Goal: Task Accomplishment & Management: Use online tool/utility

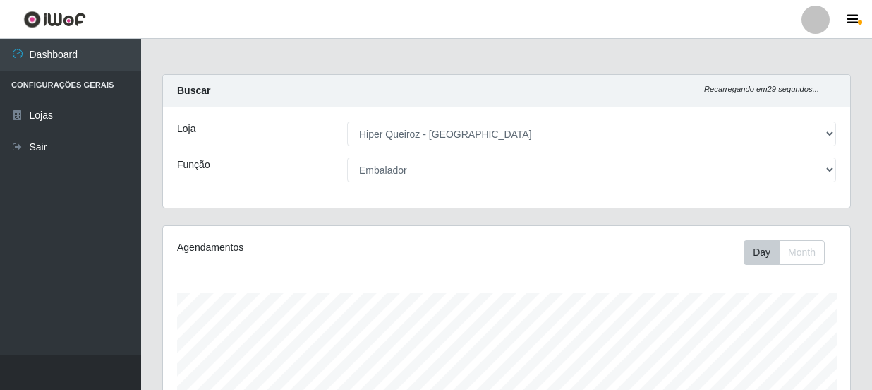
select select "513"
select select "1"
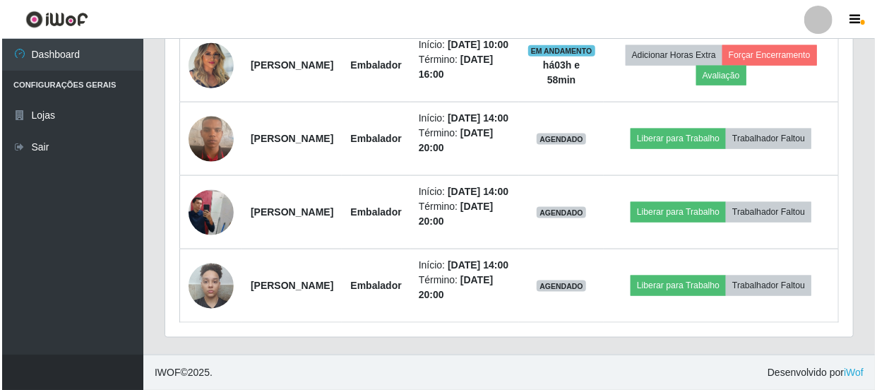
scroll to position [873, 0]
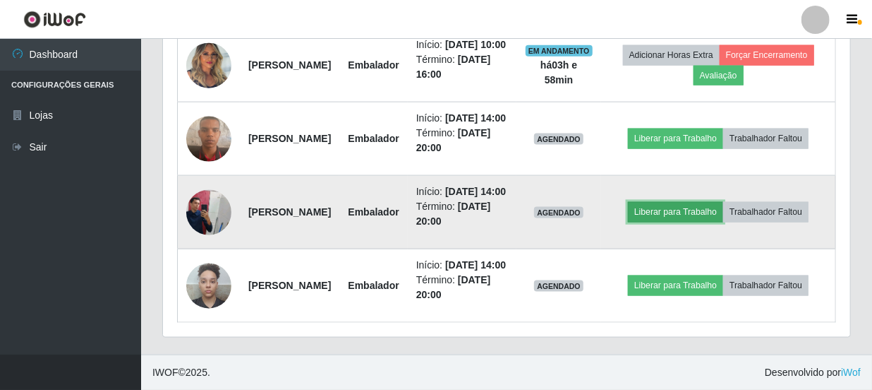
click at [723, 219] on button "Liberar para Trabalho" at bounding box center [675, 212] width 95 height 20
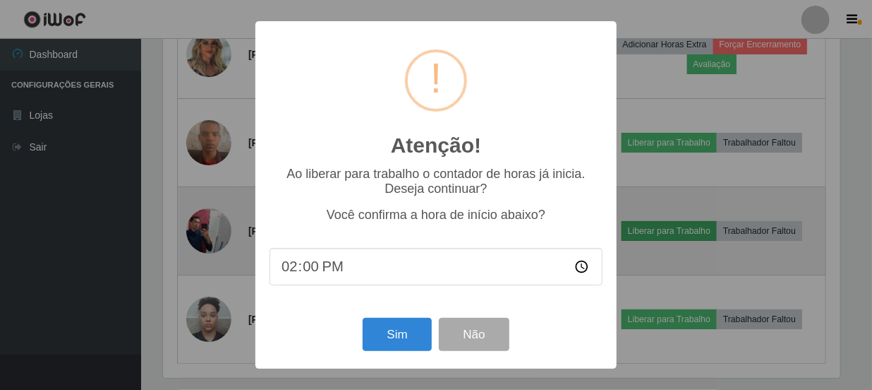
scroll to position [293, 681]
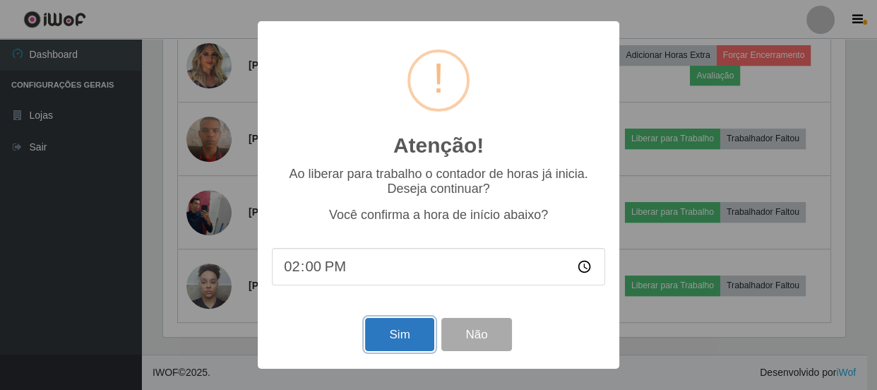
click at [409, 332] on button "Sim" at bounding box center [399, 334] width 68 height 33
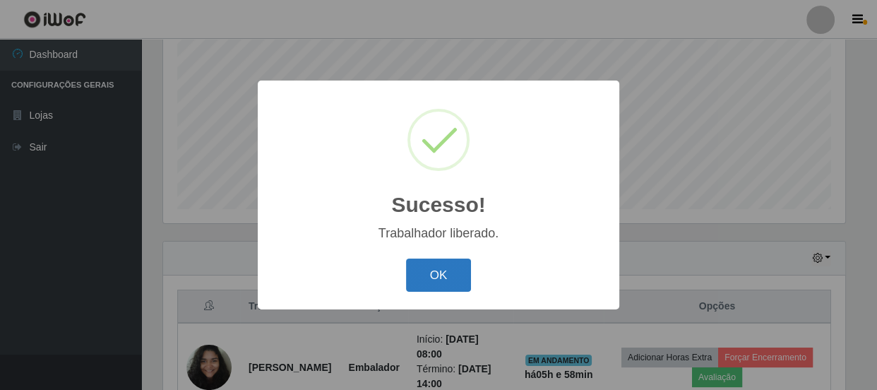
click at [444, 269] on button "OK" at bounding box center [439, 274] width 66 height 33
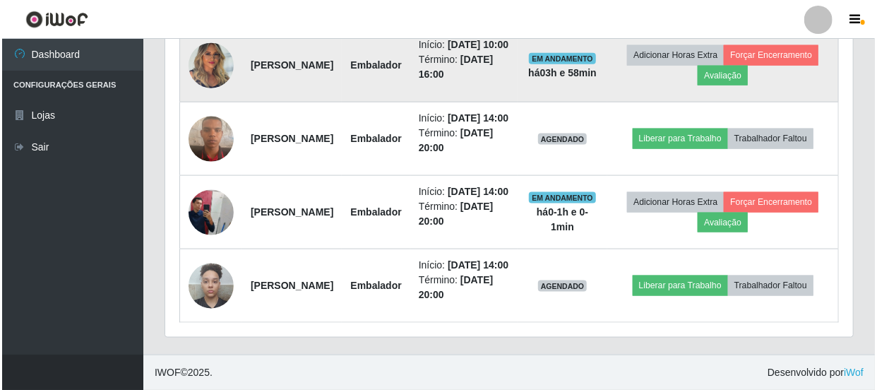
scroll to position [912, 0]
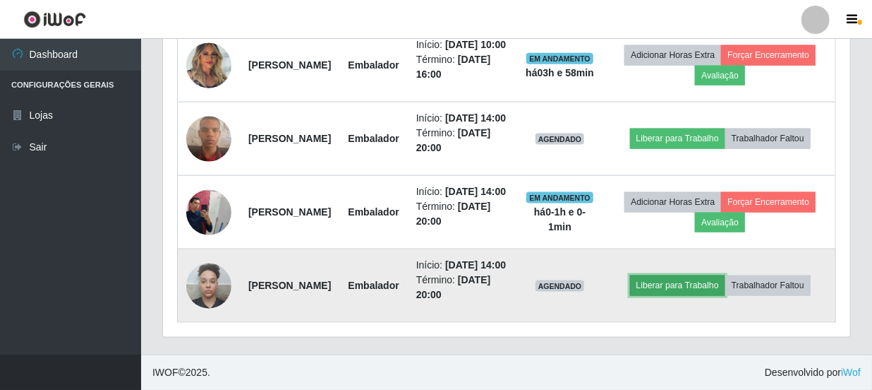
click at [716, 275] on button "Liberar para Trabalho" at bounding box center [677, 285] width 95 height 20
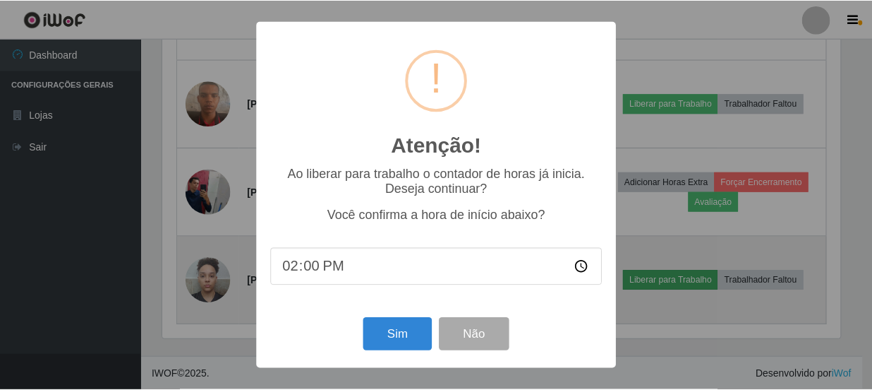
scroll to position [293, 681]
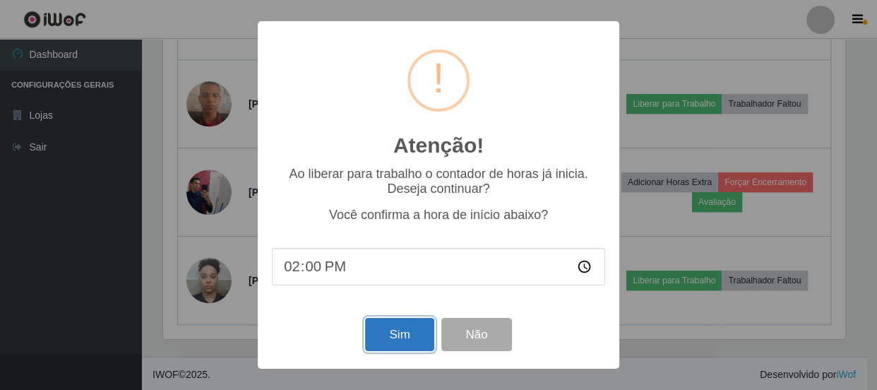
click at [414, 327] on button "Sim" at bounding box center [399, 334] width 68 height 33
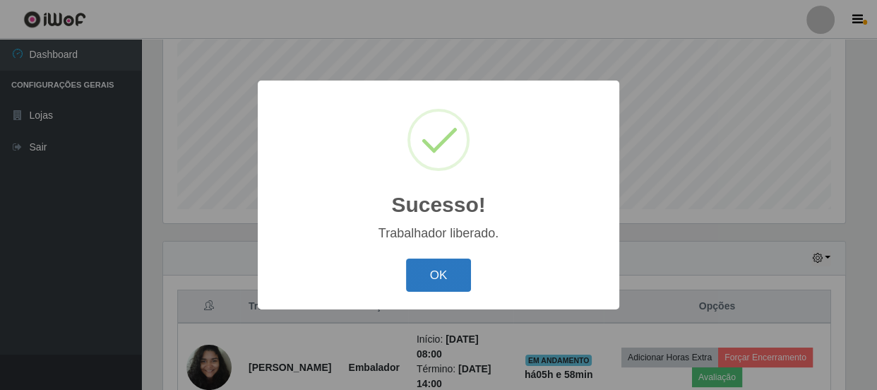
click at [444, 268] on button "OK" at bounding box center [439, 274] width 66 height 33
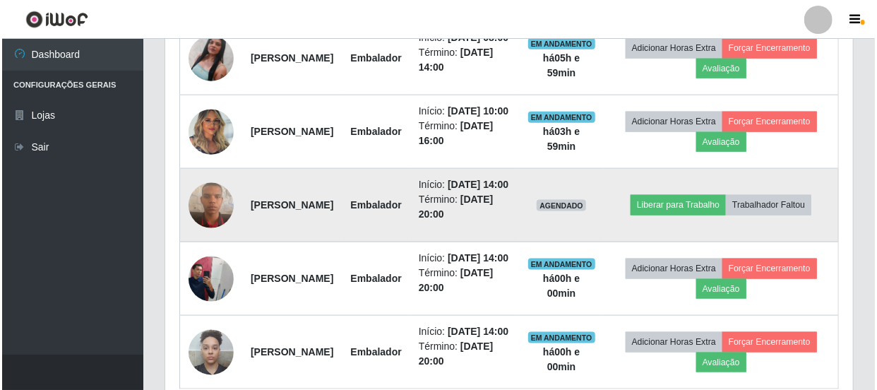
scroll to position [745, 0]
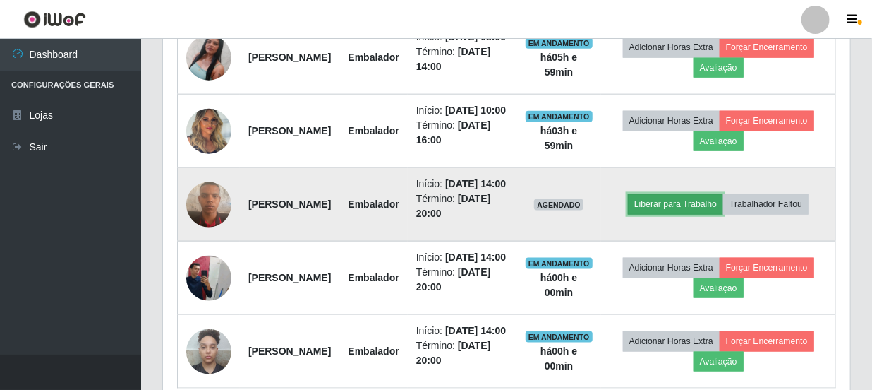
click at [723, 214] on button "Liberar para Trabalho" at bounding box center [675, 204] width 95 height 20
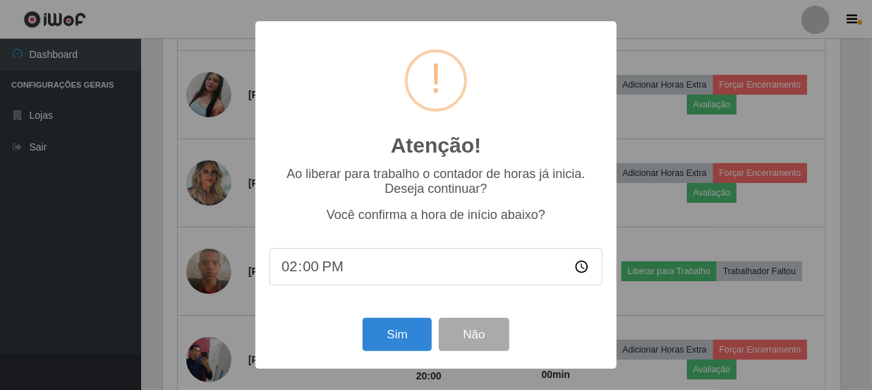
scroll to position [293, 681]
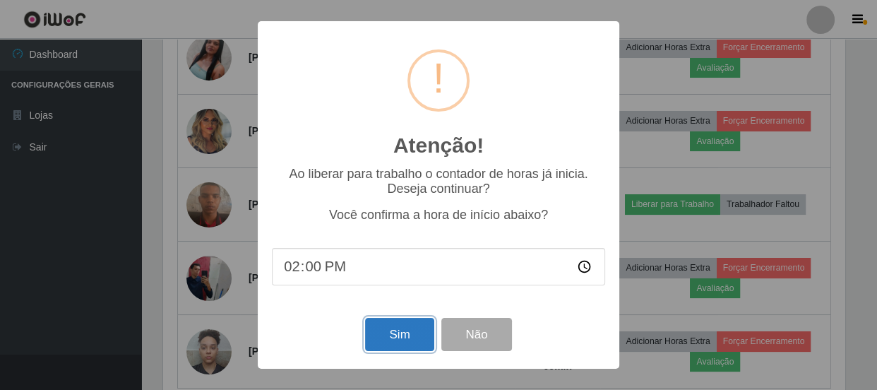
click at [392, 332] on button "Sim" at bounding box center [399, 334] width 68 height 33
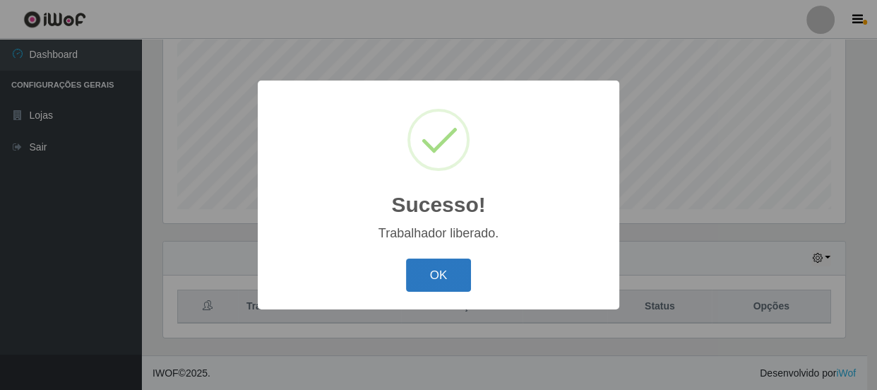
click at [451, 281] on button "OK" at bounding box center [439, 274] width 66 height 33
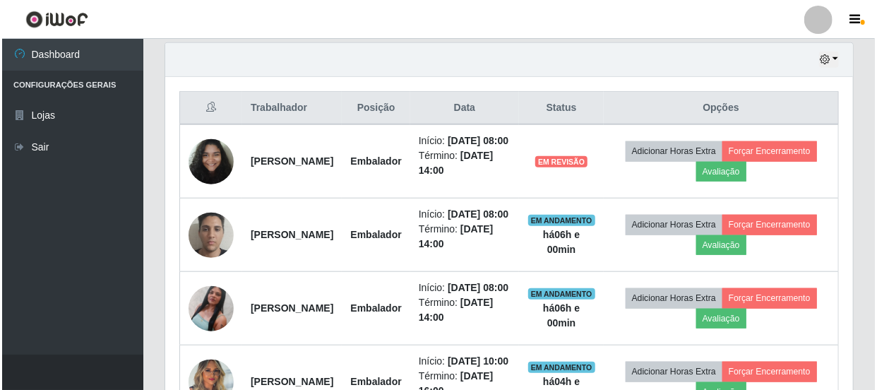
scroll to position [488, 0]
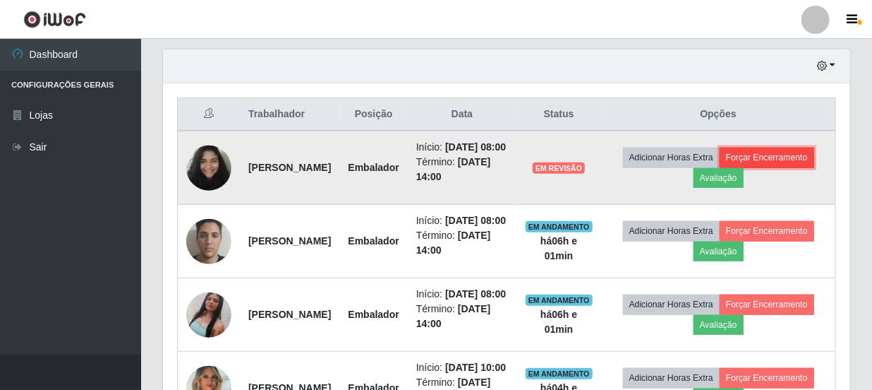
click at [720, 167] on button "Forçar Encerramento" at bounding box center [767, 158] width 95 height 20
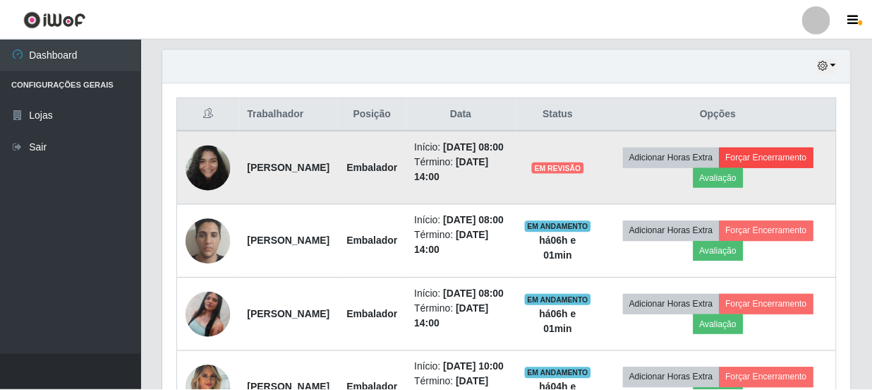
scroll to position [293, 681]
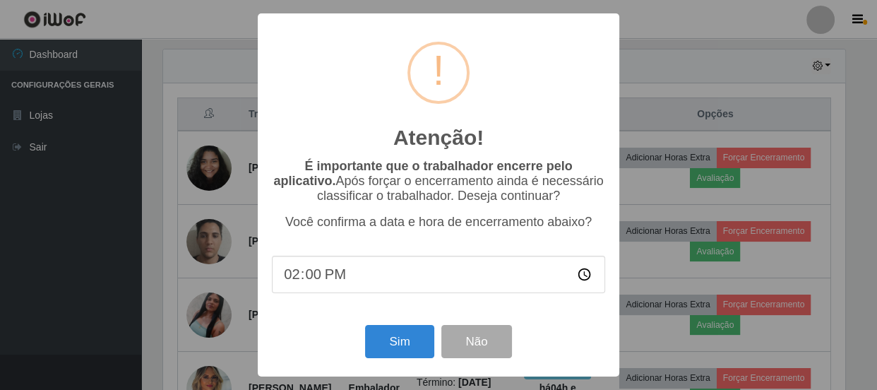
click at [392, 317] on div "Atenção! × É importante que o trabalhador encerre pelo aplicativo. Após forçar …" at bounding box center [438, 194] width 361 height 362
click at [390, 337] on button "Sim" at bounding box center [399, 341] width 68 height 33
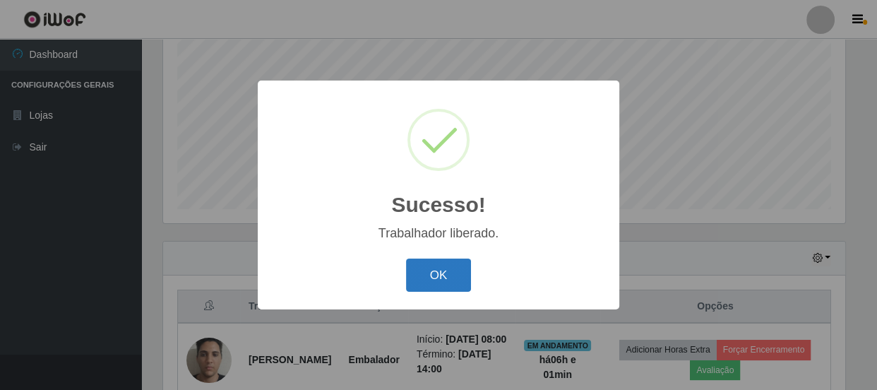
click at [450, 268] on button "OK" at bounding box center [439, 274] width 66 height 33
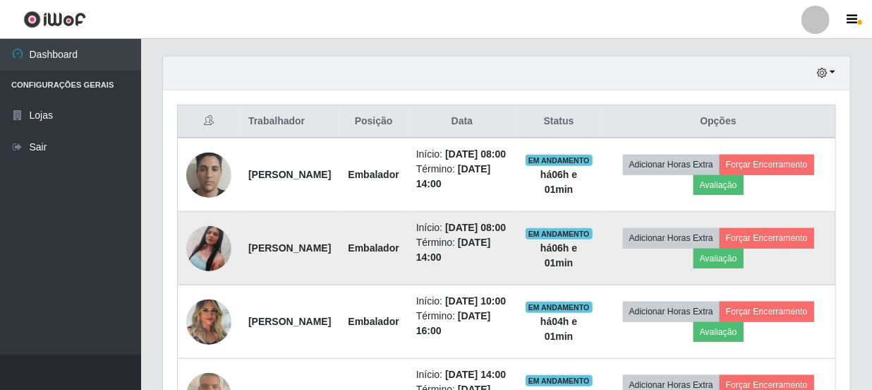
scroll to position [488, 0]
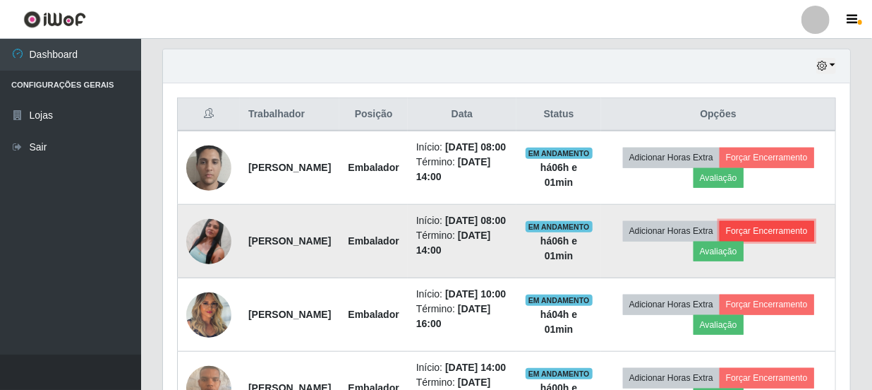
click at [720, 241] on button "Forçar Encerramento" at bounding box center [767, 231] width 95 height 20
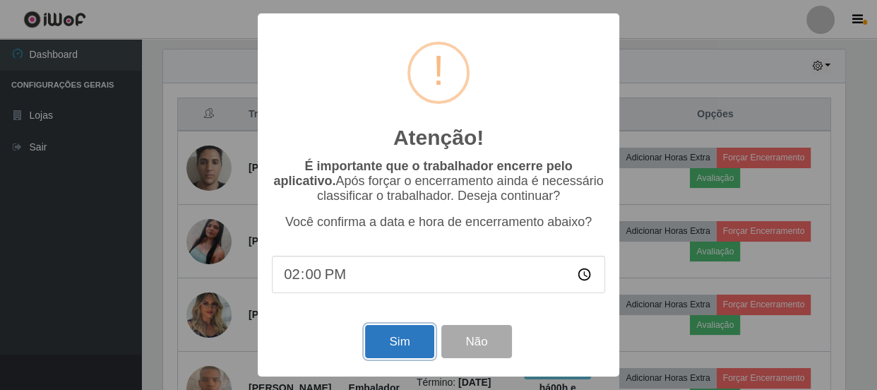
click at [399, 349] on button "Sim" at bounding box center [399, 341] width 68 height 33
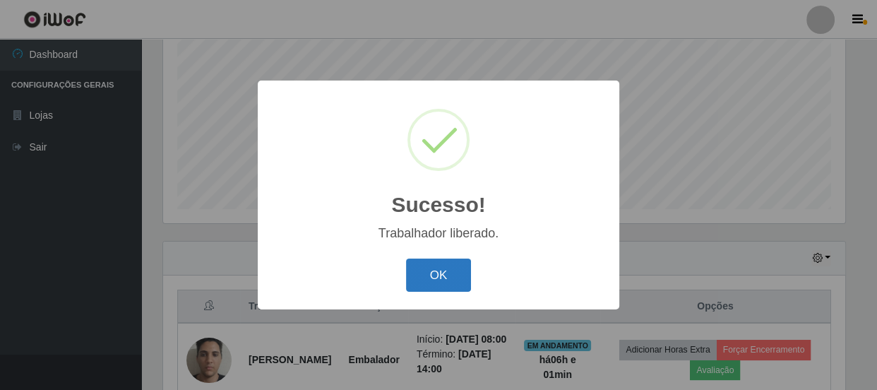
click at [440, 278] on button "OK" at bounding box center [439, 274] width 66 height 33
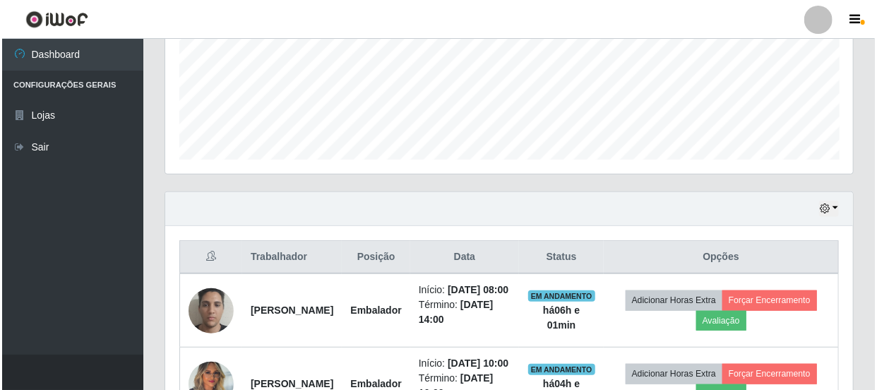
scroll to position [360, 0]
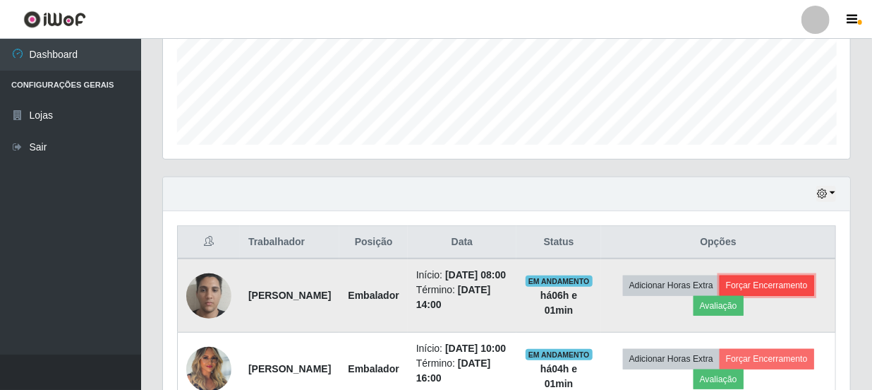
click at [720, 295] on button "Forçar Encerramento" at bounding box center [767, 285] width 95 height 20
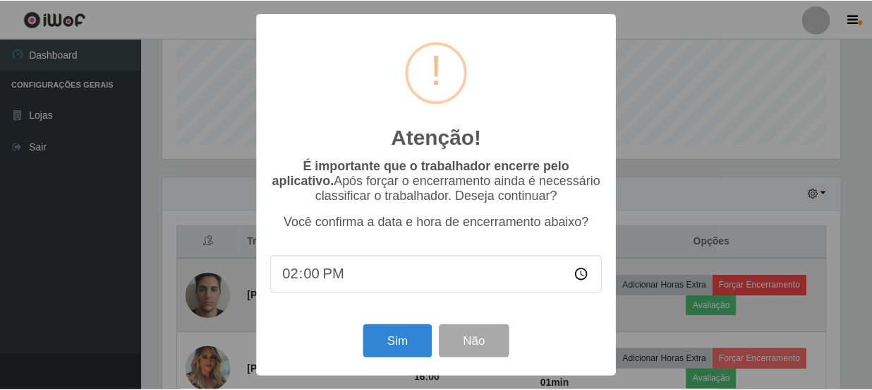
scroll to position [293, 681]
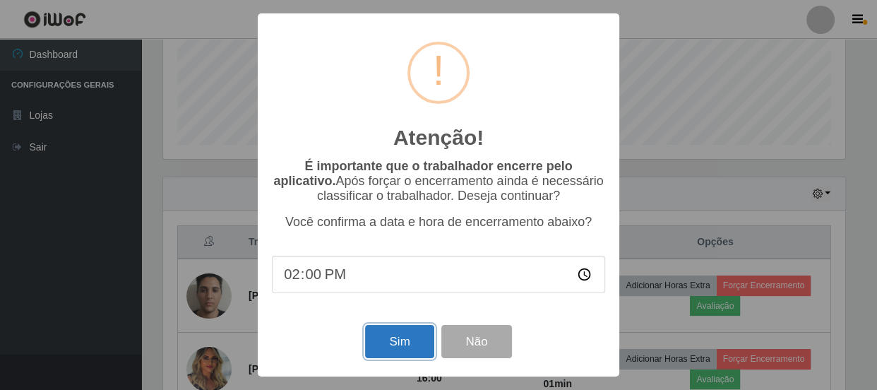
click at [401, 347] on button "Sim" at bounding box center [399, 341] width 68 height 33
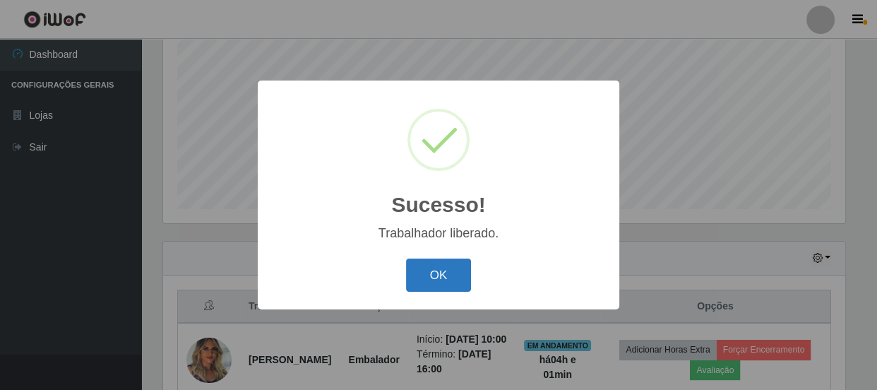
click at [438, 269] on button "OK" at bounding box center [439, 274] width 66 height 33
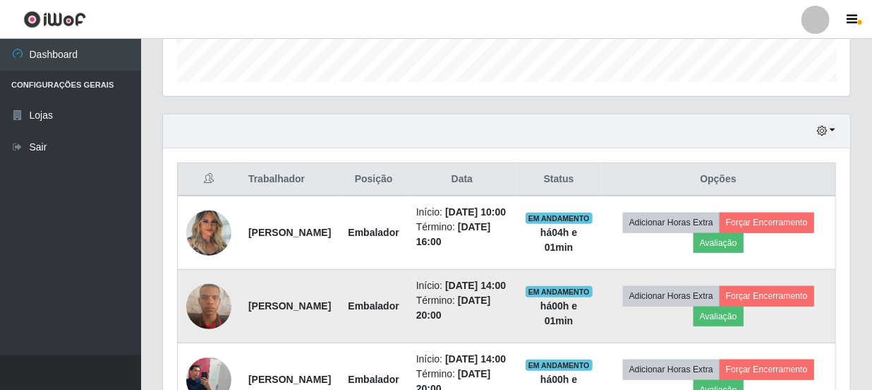
scroll to position [0, 0]
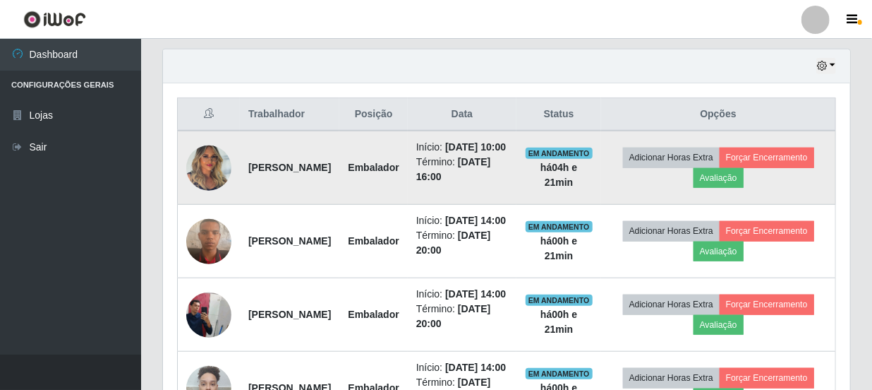
click at [219, 169] on img at bounding box center [208, 168] width 45 height 60
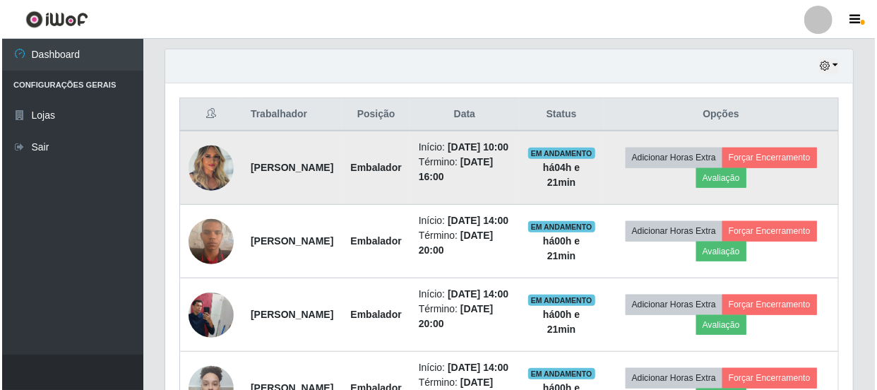
scroll to position [293, 681]
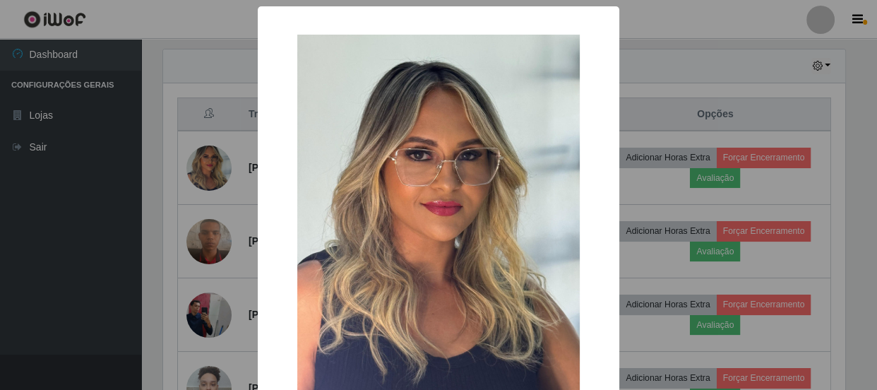
click at [515, 219] on img at bounding box center [438, 223] width 282 height 376
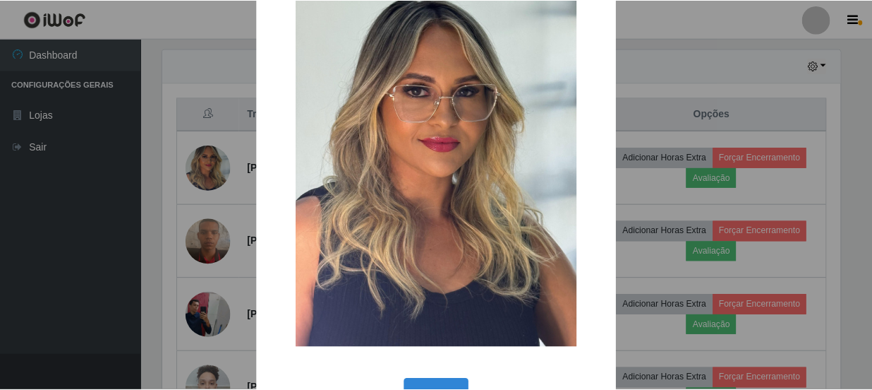
scroll to position [0, 0]
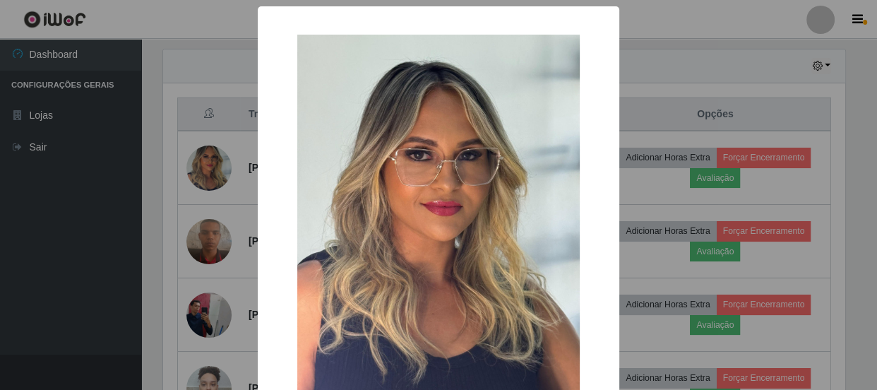
click at [217, 162] on div "× OK Cancel" at bounding box center [438, 195] width 877 height 390
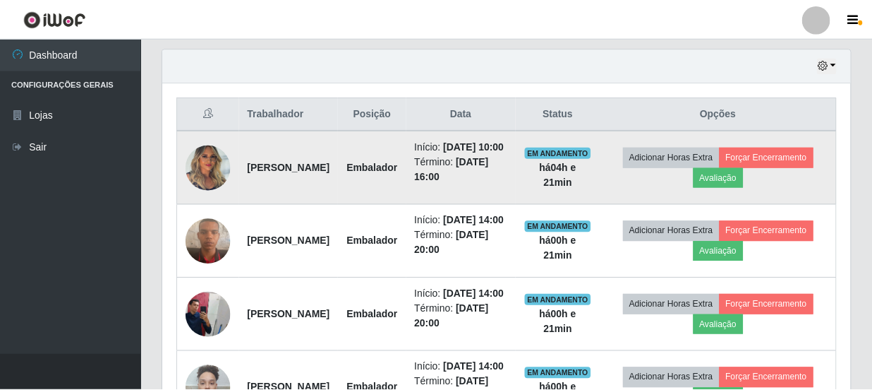
scroll to position [293, 687]
